Goal: Find specific page/section: Find specific page/section

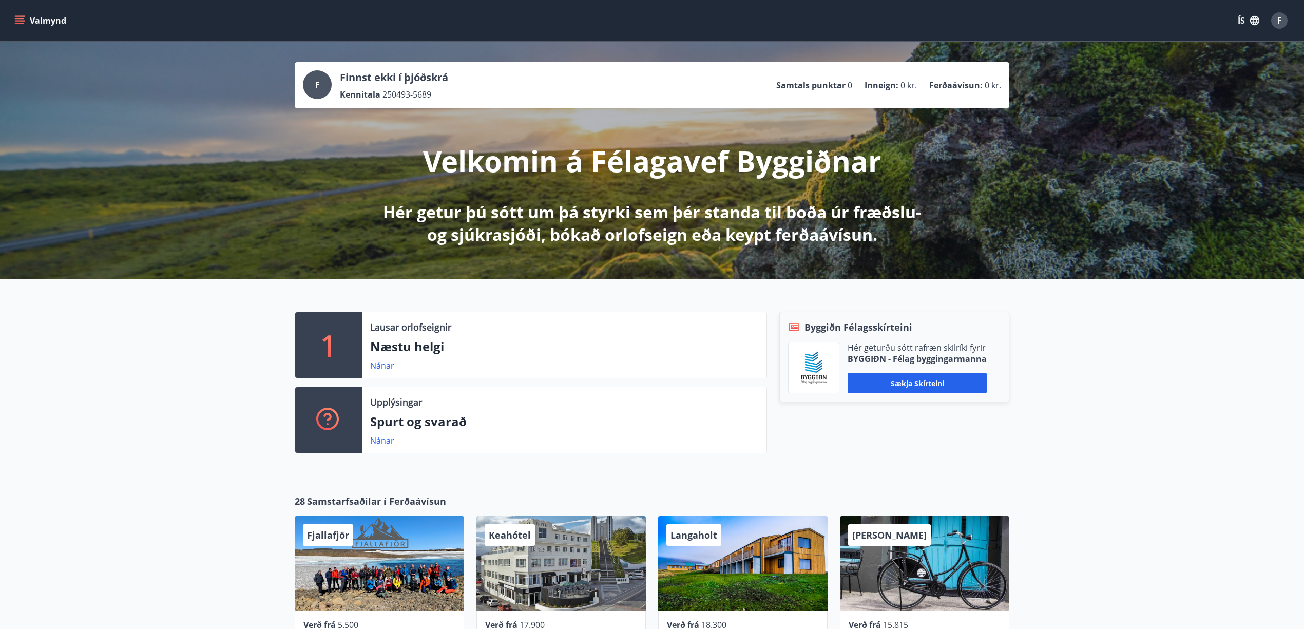
click at [1, 12] on div "Valmynd ÍS F" at bounding box center [652, 20] width 1304 height 41
click at [35, 16] on button "Valmynd" at bounding box center [41, 20] width 58 height 18
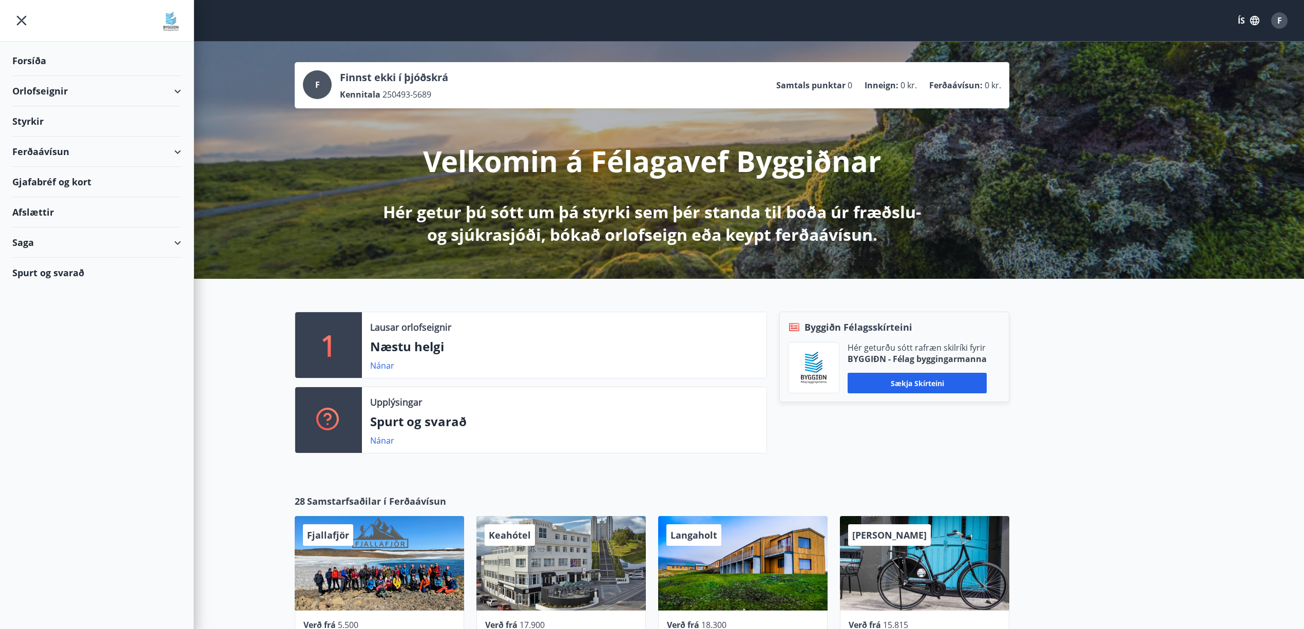
click at [55, 118] on div "Styrkir" at bounding box center [96, 121] width 169 height 30
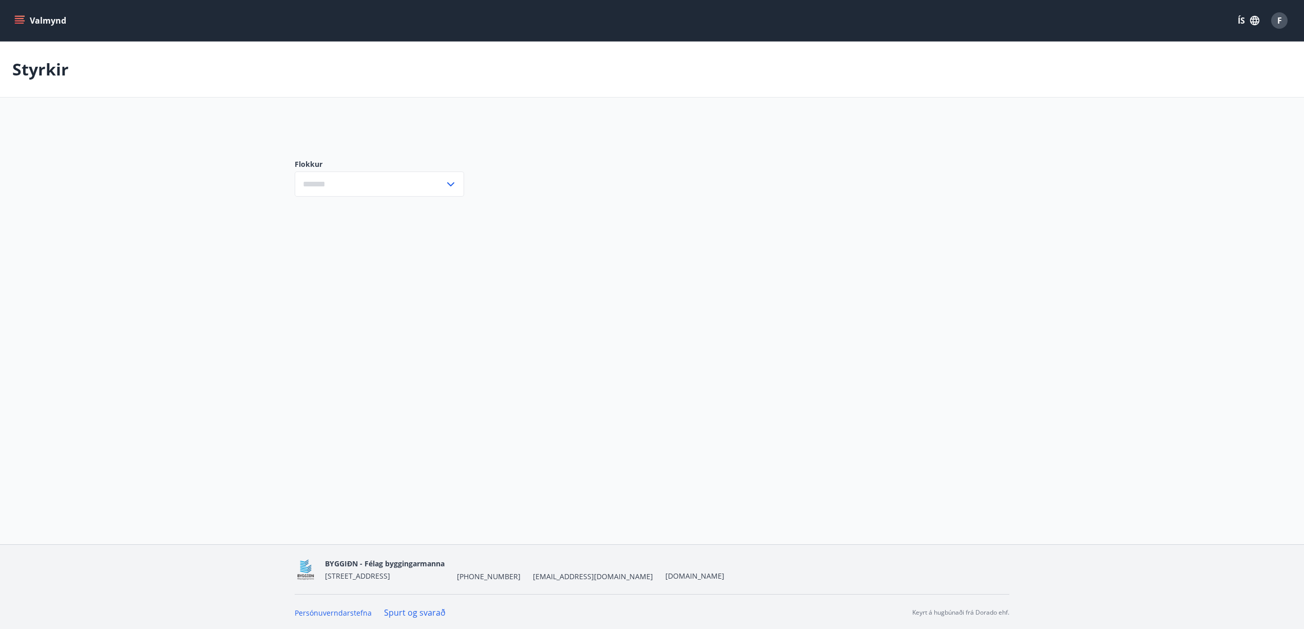
type input "***"
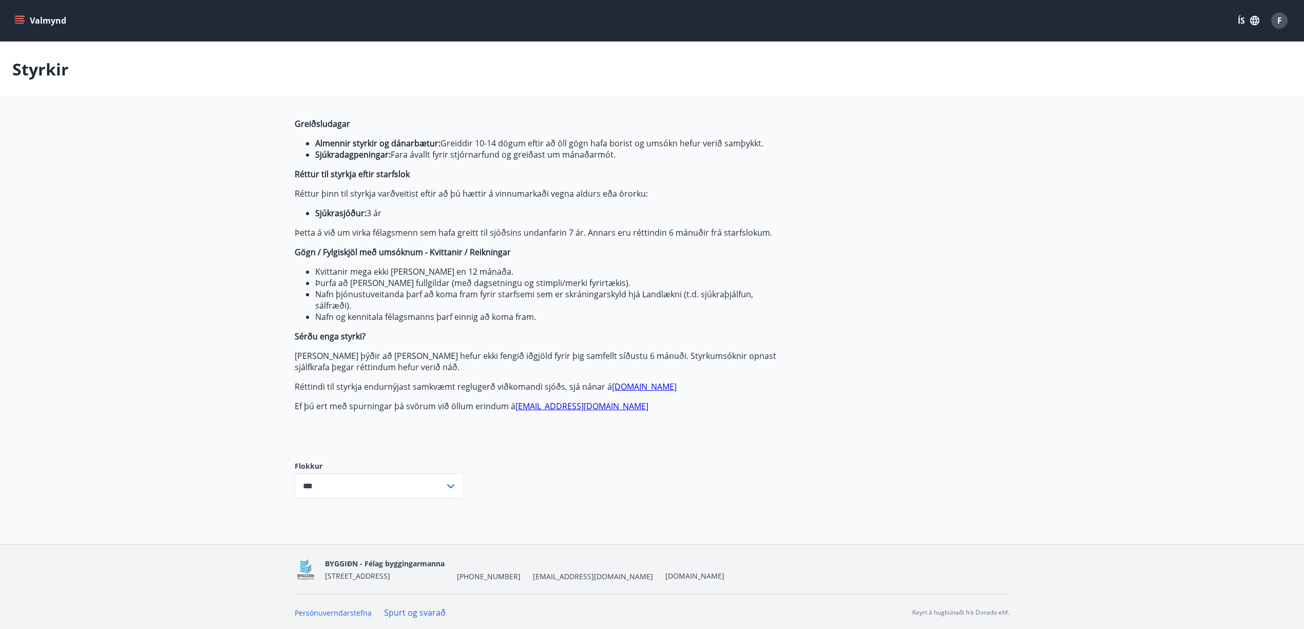
scroll to position [2, 0]
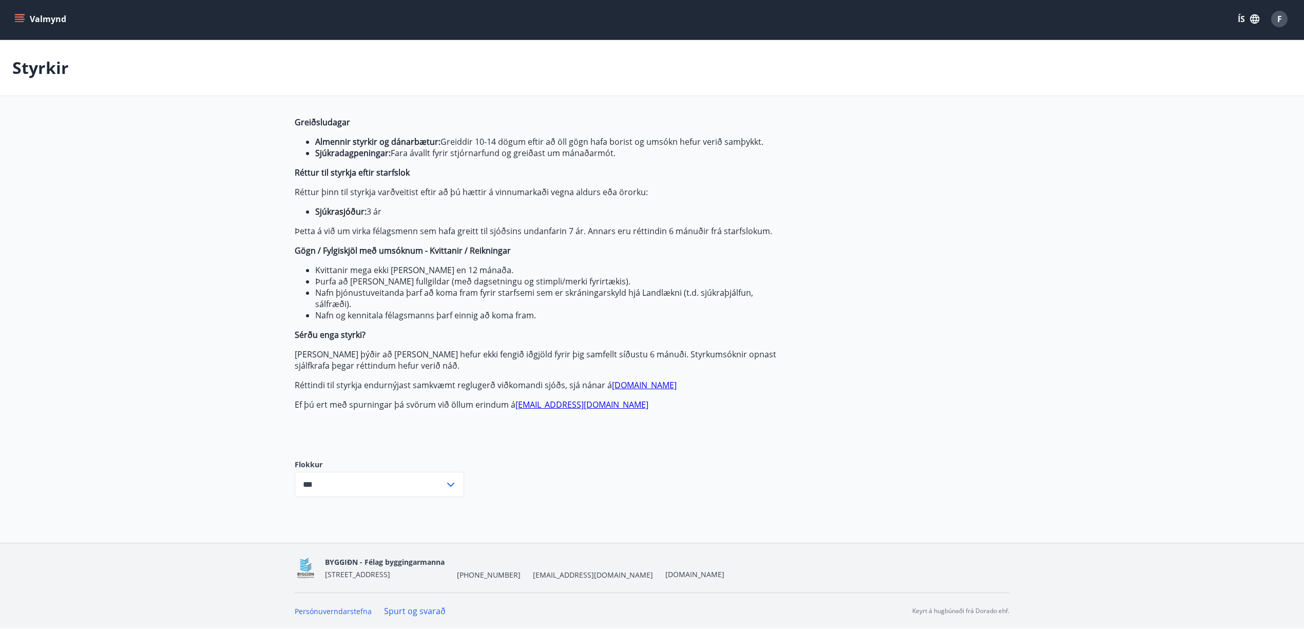
click at [10, 11] on div "Valmynd ÍS F" at bounding box center [652, 18] width 1304 height 41
click at [11, 20] on div "Valmynd ÍS F" at bounding box center [652, 18] width 1304 height 41
click at [24, 18] on icon "menu" at bounding box center [20, 18] width 11 height 1
